Goal: Communication & Community: Answer question/provide support

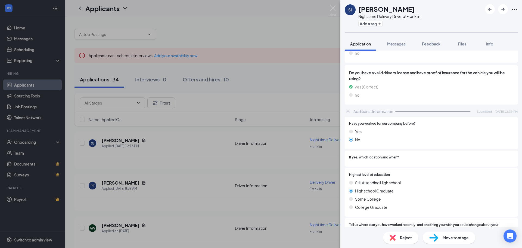
scroll to position [161, 0]
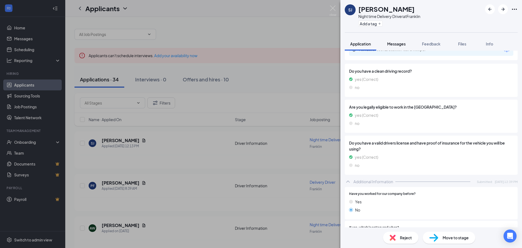
click at [395, 42] on span "Messages" at bounding box center [396, 43] width 18 height 5
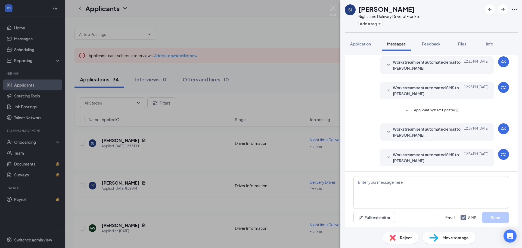
scroll to position [69, 0]
click at [369, 187] on textarea at bounding box center [432, 192] width 156 height 33
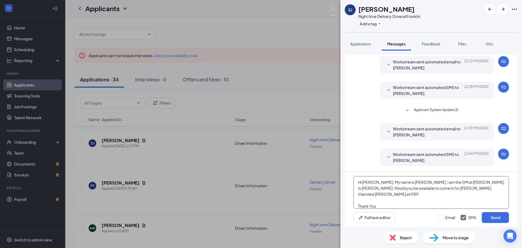
drag, startPoint x: 411, startPoint y: 187, endPoint x: 435, endPoint y: 198, distance: 27.0
click at [435, 198] on textarea "Hi [PERSON_NAME]. My name is [PERSON_NAME]. I am the GM at [PERSON_NAME] in [PE…" at bounding box center [432, 192] width 156 height 33
click at [410, 188] on textarea "Hi [PERSON_NAME]. My name is [PERSON_NAME]. I am the GM at [PERSON_NAME] in [PE…" at bounding box center [432, 192] width 156 height 33
type textarea "Hi [PERSON_NAME]. My name is [PERSON_NAME]. I am the GM at [PERSON_NAME] in [PE…"
drag, startPoint x: 491, startPoint y: 217, endPoint x: 396, endPoint y: 195, distance: 97.5
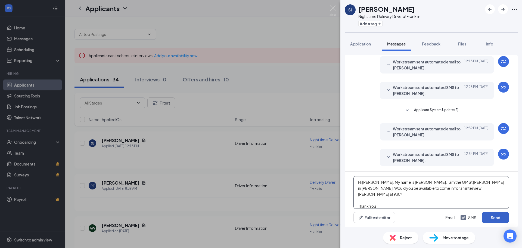
click at [491, 217] on button "Send" at bounding box center [495, 217] width 27 height 11
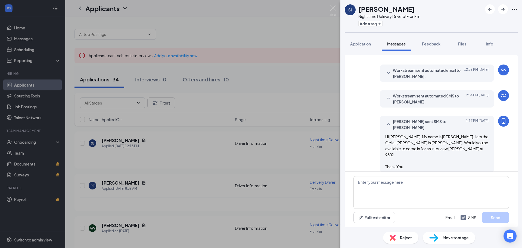
scroll to position [127, 0]
drag, startPoint x: 125, startPoint y: 184, endPoint x: 243, endPoint y: 216, distance: 122.4
click at [126, 183] on div "SJ [PERSON_NAME] Night time Delivery Driver at Franklin Add a tag Application M…" at bounding box center [261, 124] width 522 height 248
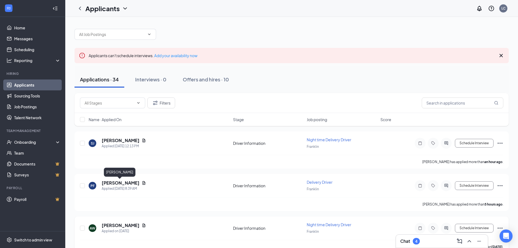
drag, startPoint x: 127, startPoint y: 182, endPoint x: 252, endPoint y: 220, distance: 130.5
click at [128, 182] on h5 "[PERSON_NAME]" at bounding box center [121, 183] width 38 height 6
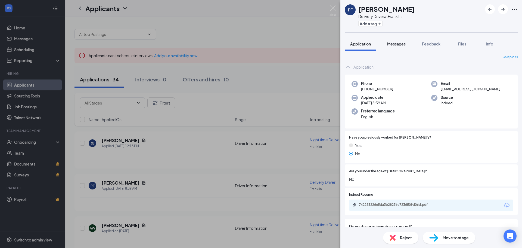
click at [391, 43] on span "Messages" at bounding box center [396, 43] width 18 height 5
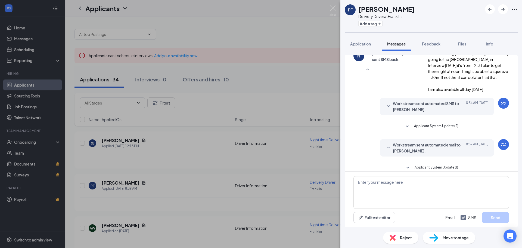
scroll to position [114, 0]
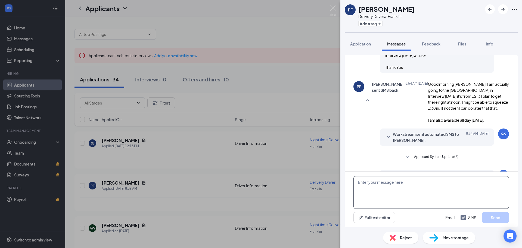
click at [363, 182] on textarea at bounding box center [432, 192] width 156 height 33
type textarea "If you can just come in some time between 1-3. Thank You!"
click at [497, 216] on button "Send" at bounding box center [495, 217] width 27 height 11
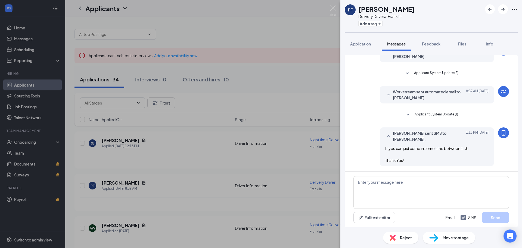
scroll to position [215, 0]
